Goal: Information Seeking & Learning: Compare options

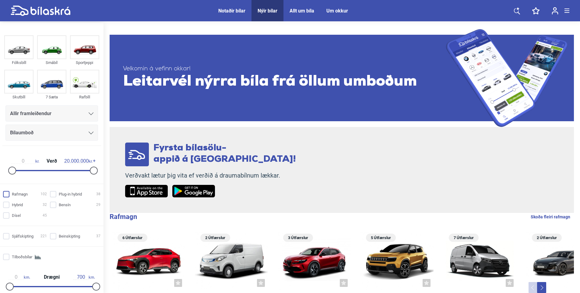
click at [6, 192] on input "Rafmagn 102" at bounding box center [26, 194] width 44 height 6
checkbox input "true"
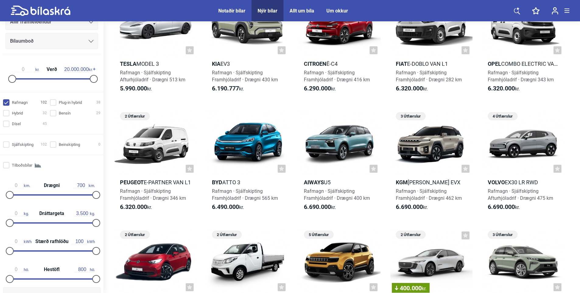
scroll to position [91, 0]
type input "495"
drag, startPoint x: 9, startPoint y: 193, endPoint x: 68, endPoint y: 195, distance: 59.7
click at [68, 195] on div at bounding box center [71, 194] width 8 height 8
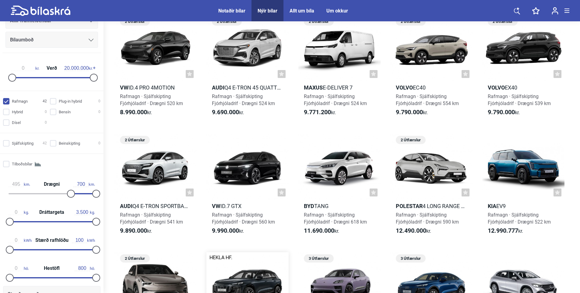
scroll to position [548, 0]
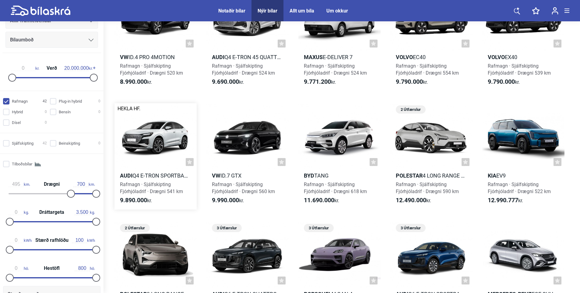
click at [150, 189] on span "Rafmagn · Sjálfskipting Fjórhjóladrif · Drægni 541 km" at bounding box center [151, 187] width 63 height 13
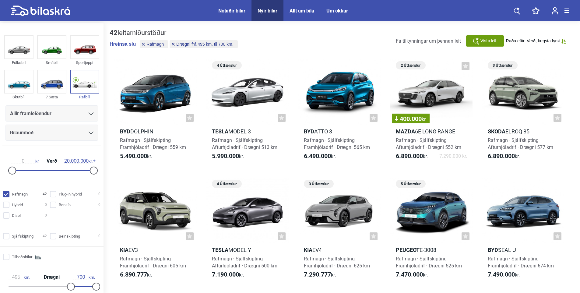
click at [263, 10] on div "Nýir bílar" at bounding box center [267, 11] width 20 height 6
checkbox input "false"
type input "0"
